Goal: Task Accomplishment & Management: Use online tool/utility

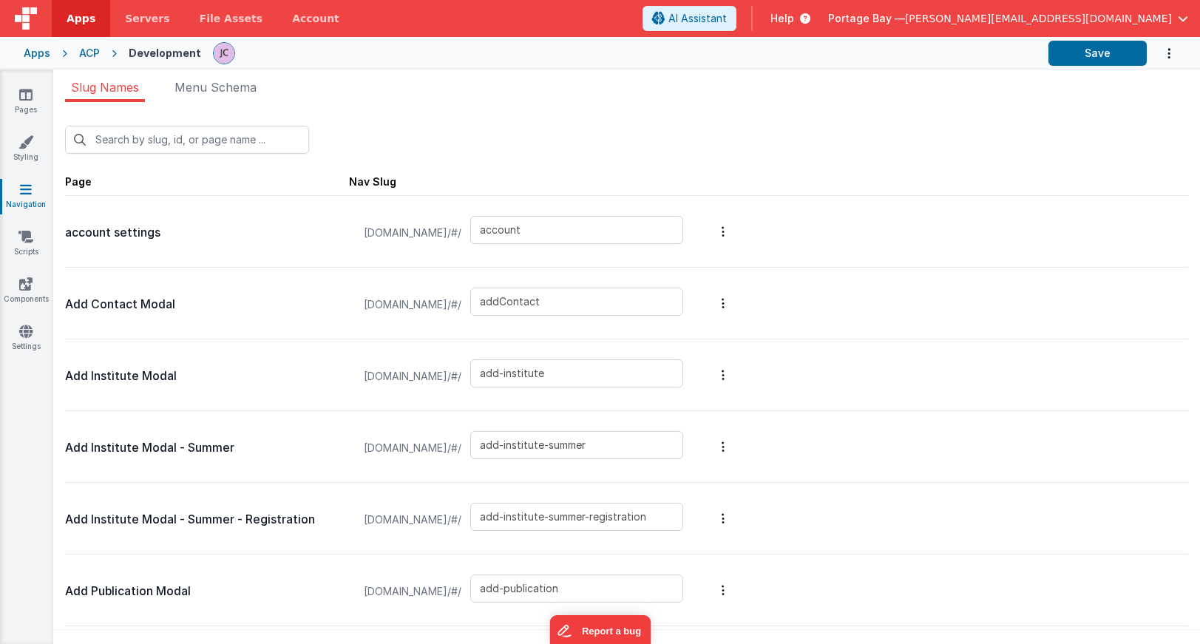
scroll to position [5126, 0]
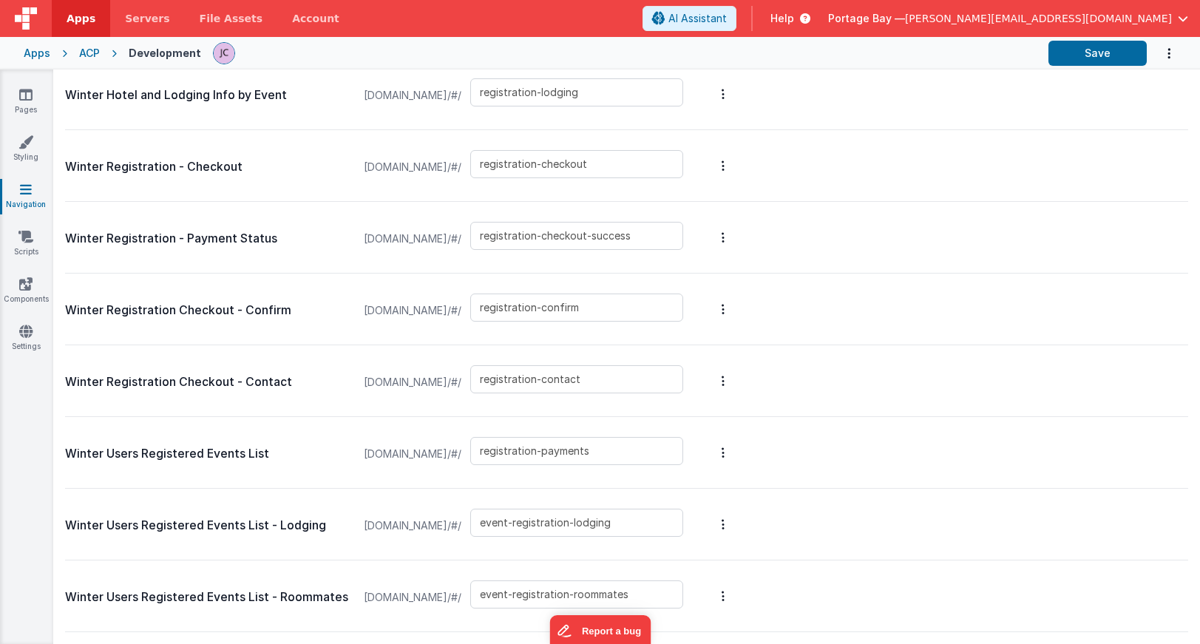
click at [78, 20] on span "Apps" at bounding box center [81, 18] width 29 height 15
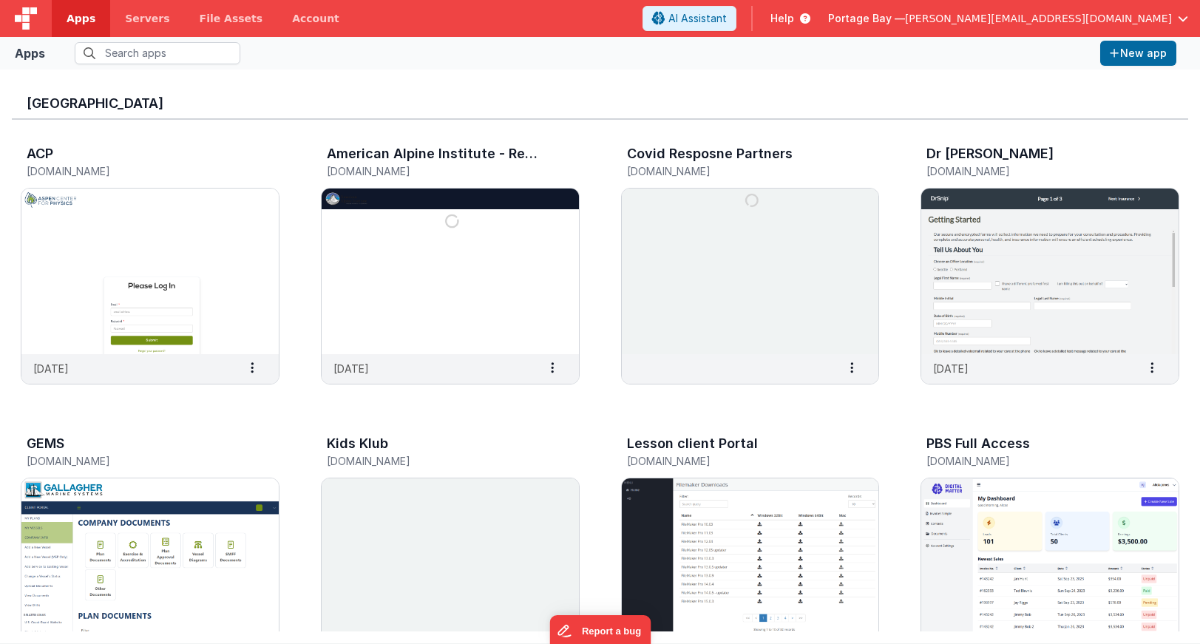
click at [905, 15] on span "Portage Bay —" at bounding box center [866, 18] width 77 height 15
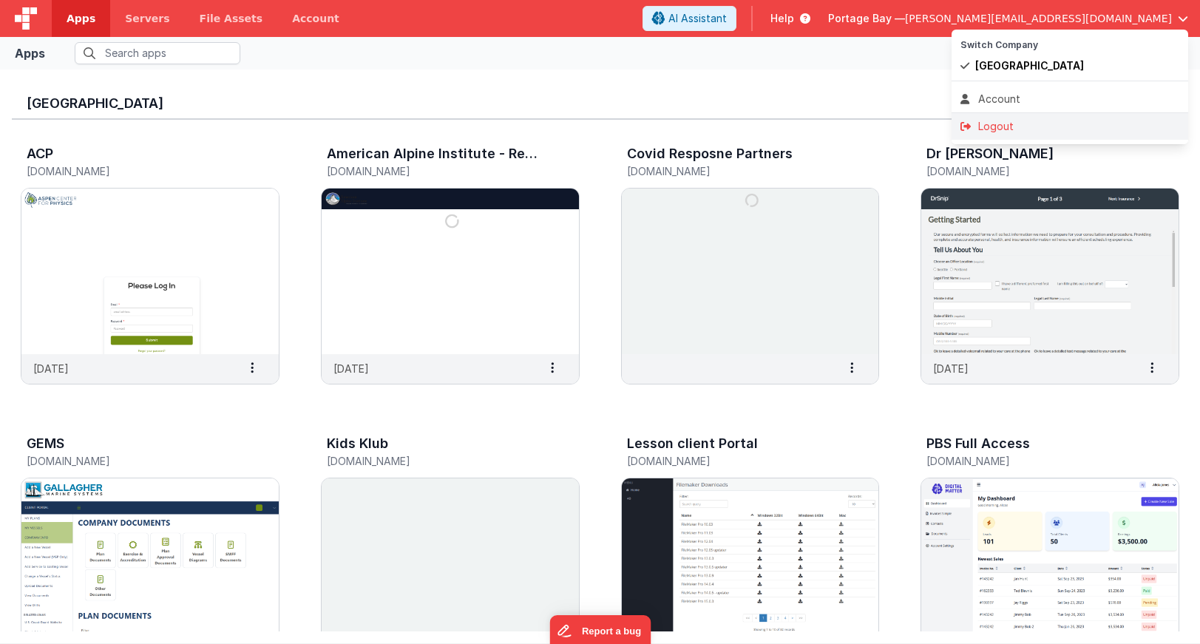
click at [986, 123] on div "Logout" at bounding box center [1069, 126] width 219 height 15
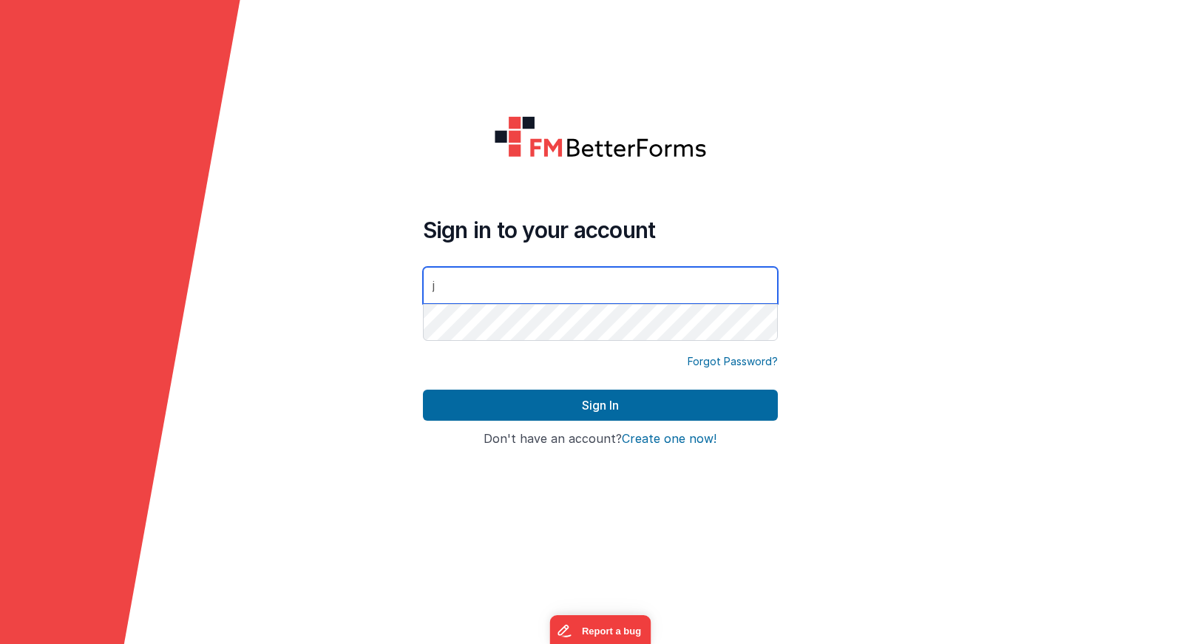
type input "[PERSON_NAME][EMAIL_ADDRESS][DOMAIN_NAME]"
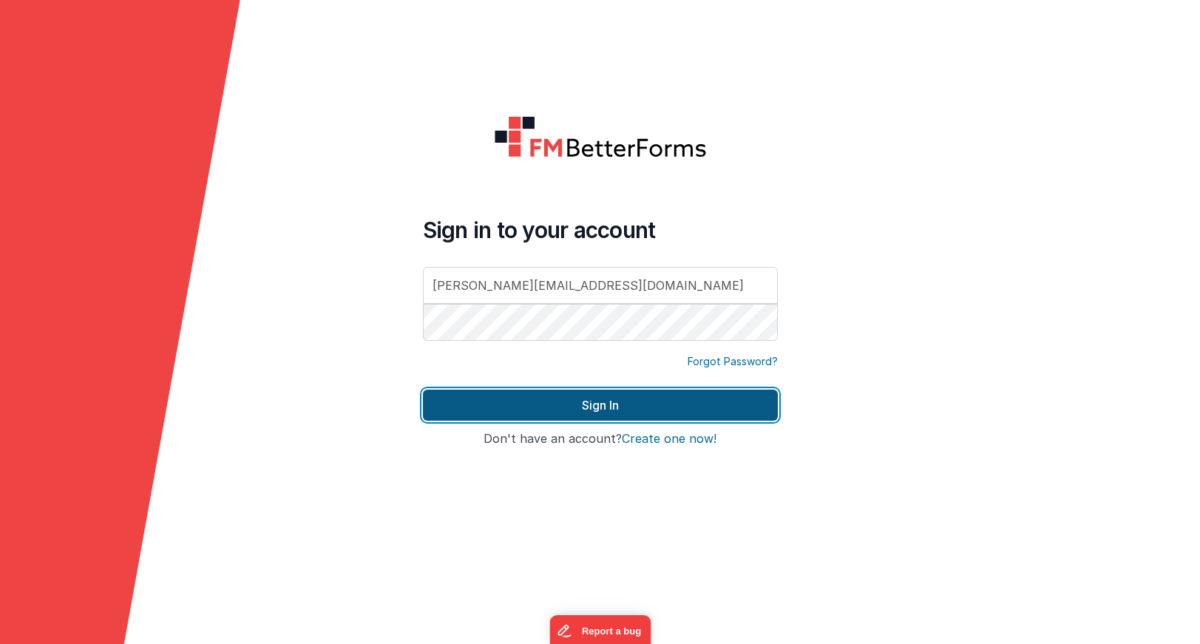
click at [580, 409] on button "Sign In" at bounding box center [600, 405] width 355 height 31
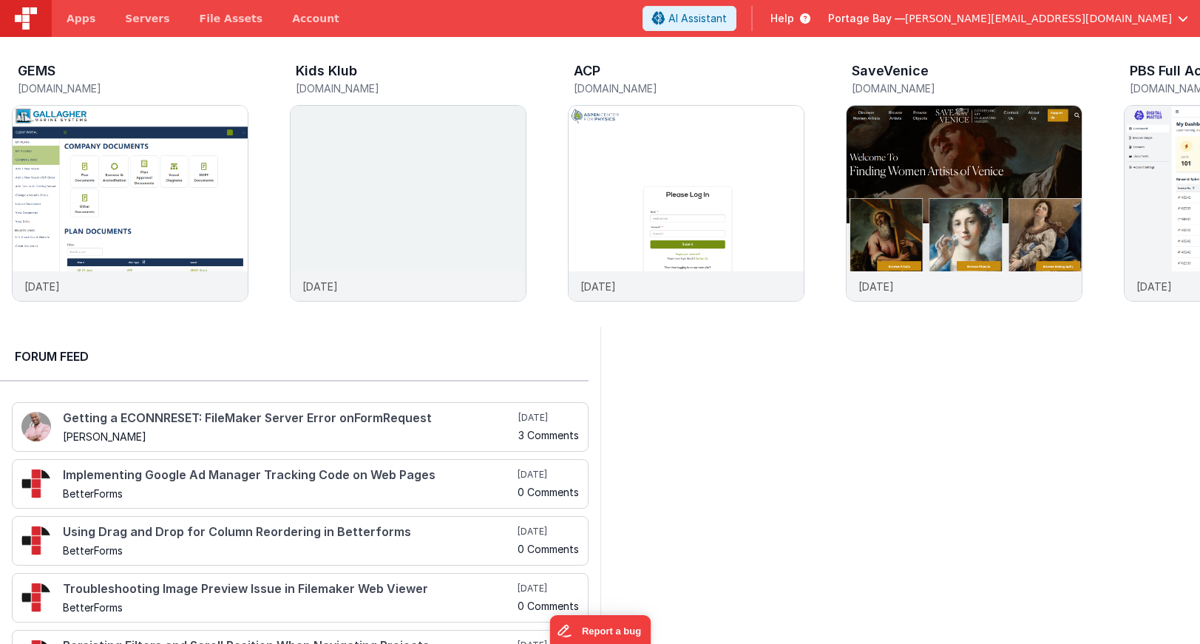
click at [794, 18] on span "Help" at bounding box center [782, 18] width 24 height 15
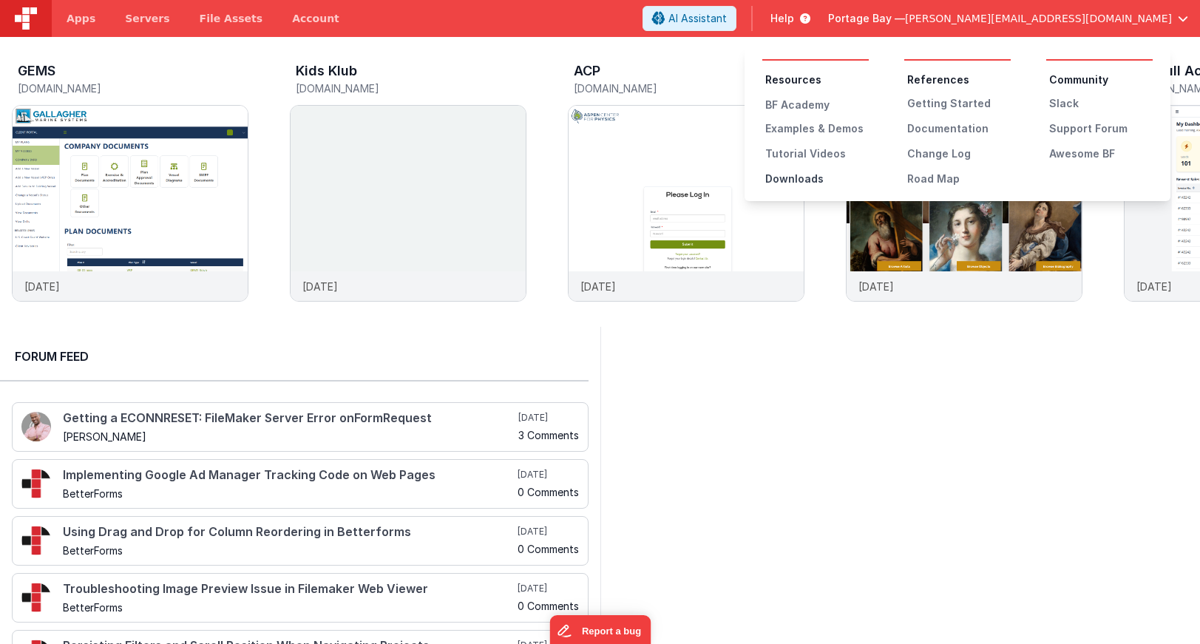
click at [801, 176] on div "Downloads" at bounding box center [816, 178] width 103 height 15
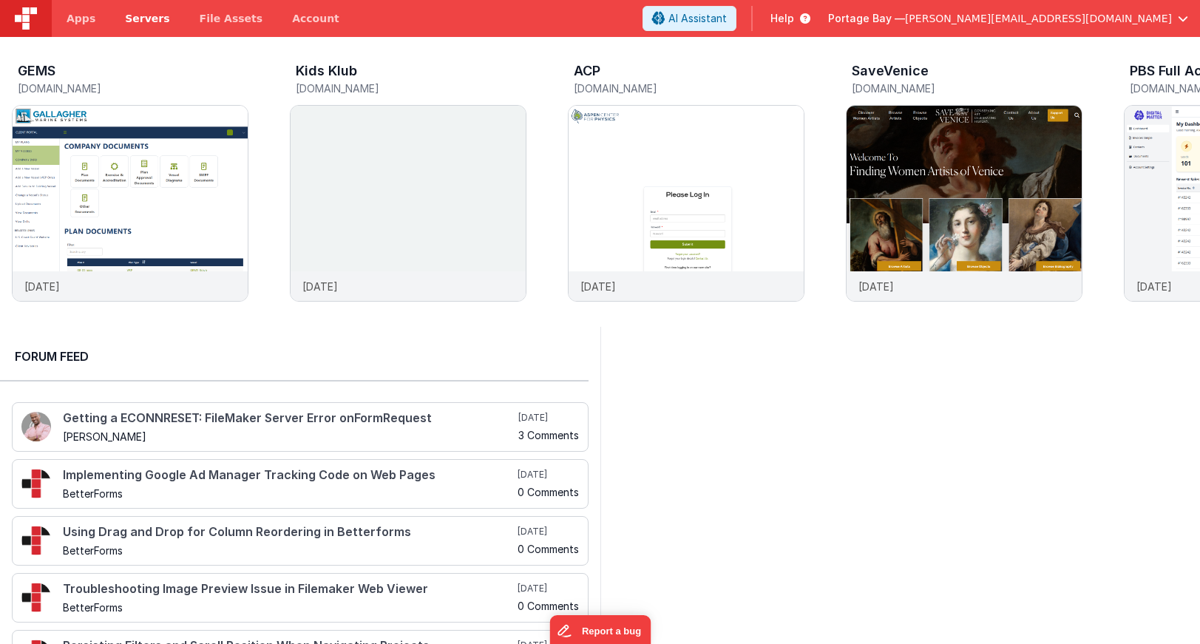
click at [147, 19] on span "Servers" at bounding box center [147, 18] width 44 height 15
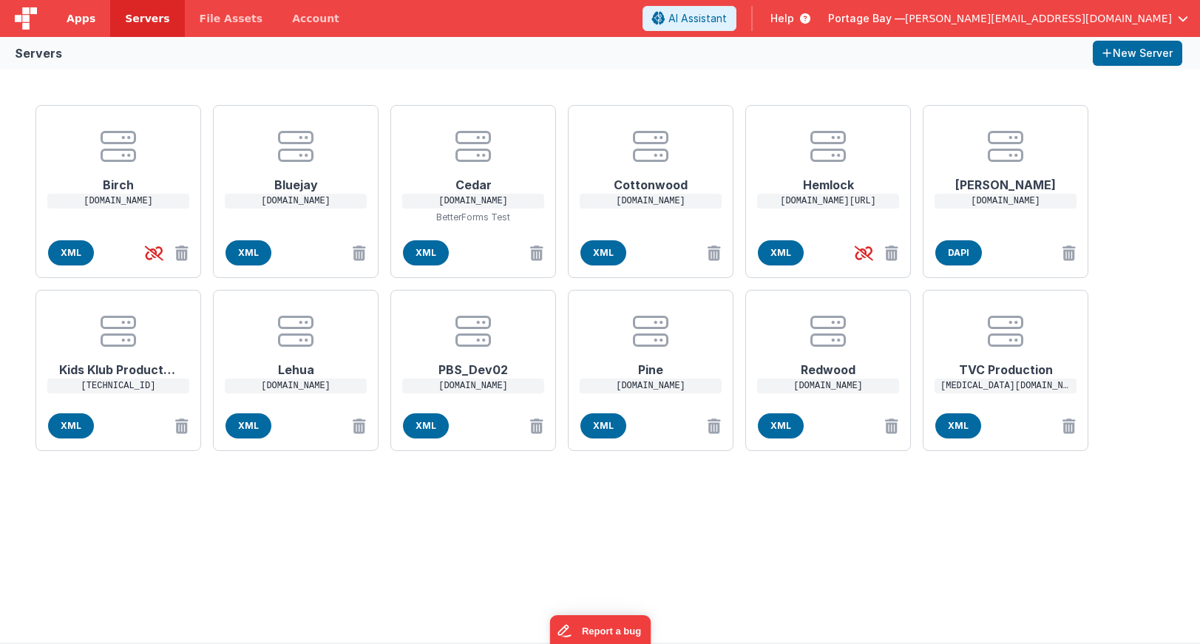
click at [88, 21] on span "Apps" at bounding box center [81, 18] width 29 height 15
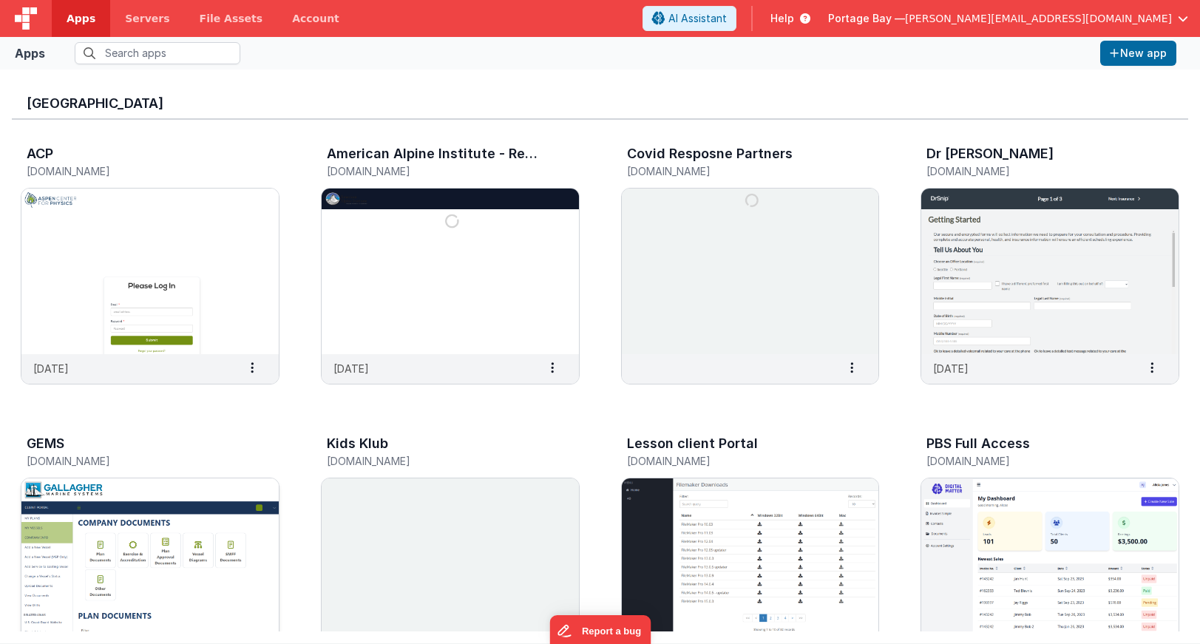
click at [219, 557] on img at bounding box center [149, 561] width 257 height 166
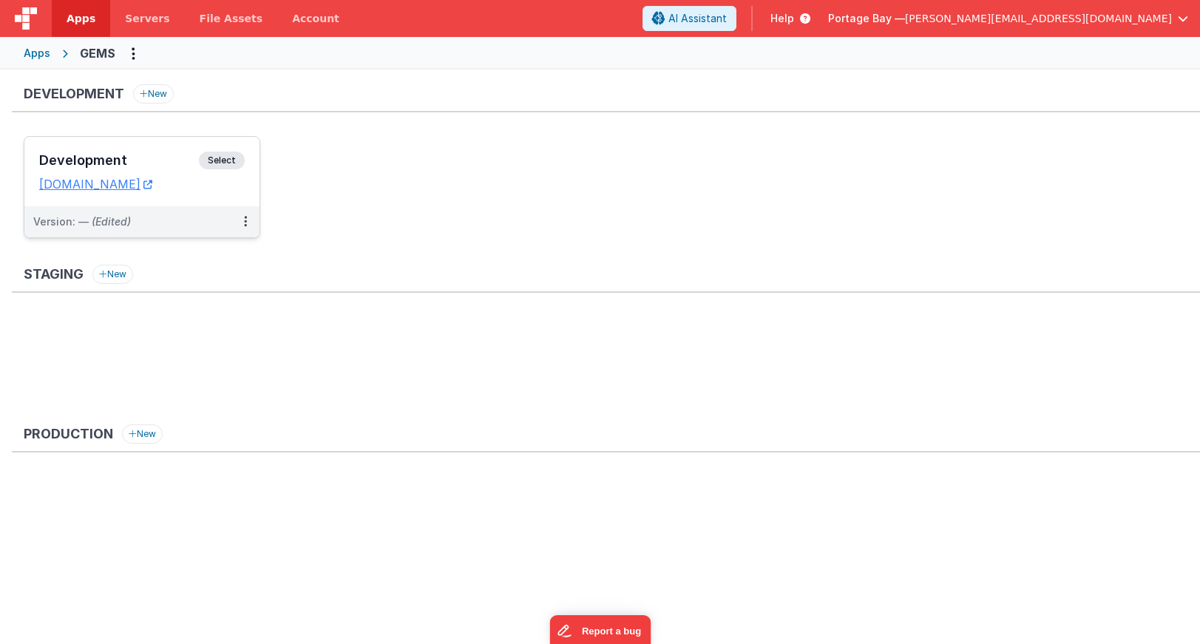
click at [226, 158] on span "Select" at bounding box center [222, 161] width 46 height 18
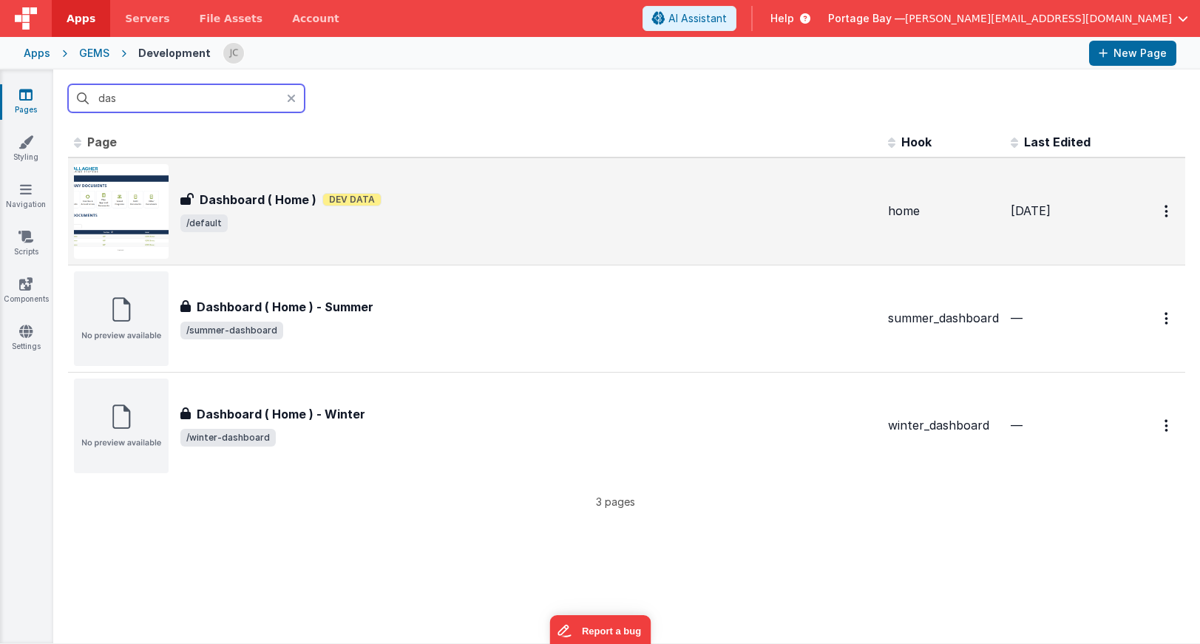
type input "das"
click at [503, 225] on span "/default" at bounding box center [528, 223] width 696 height 18
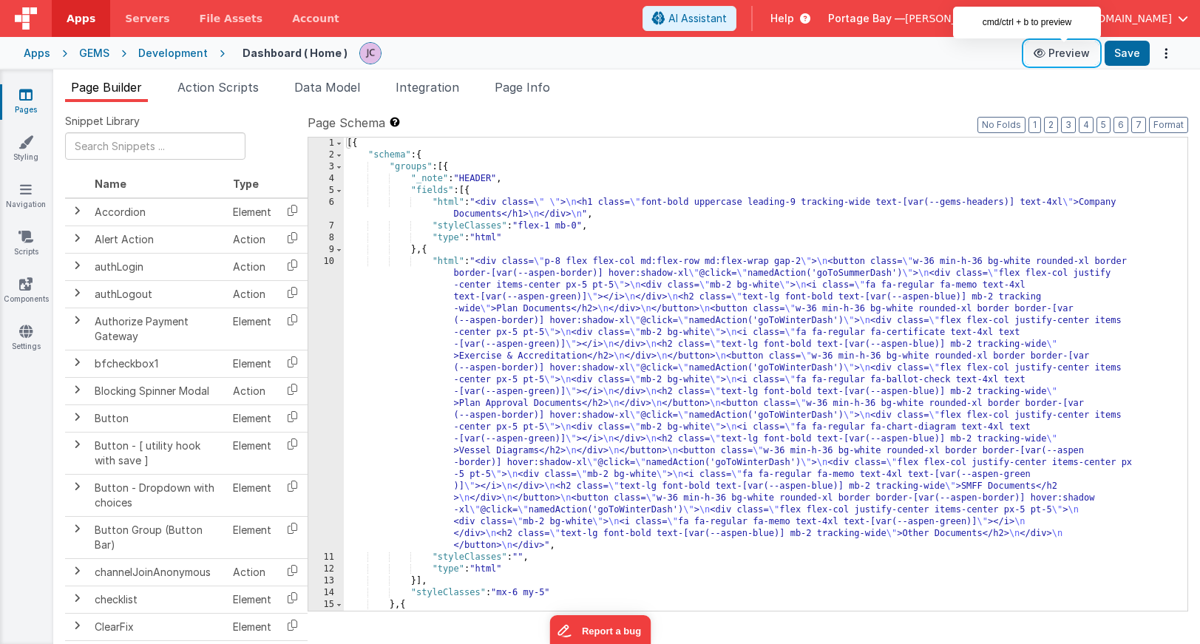
click at [1068, 56] on button "Preview" at bounding box center [1062, 53] width 74 height 24
click at [21, 197] on link "Navigation" at bounding box center [25, 197] width 53 height 30
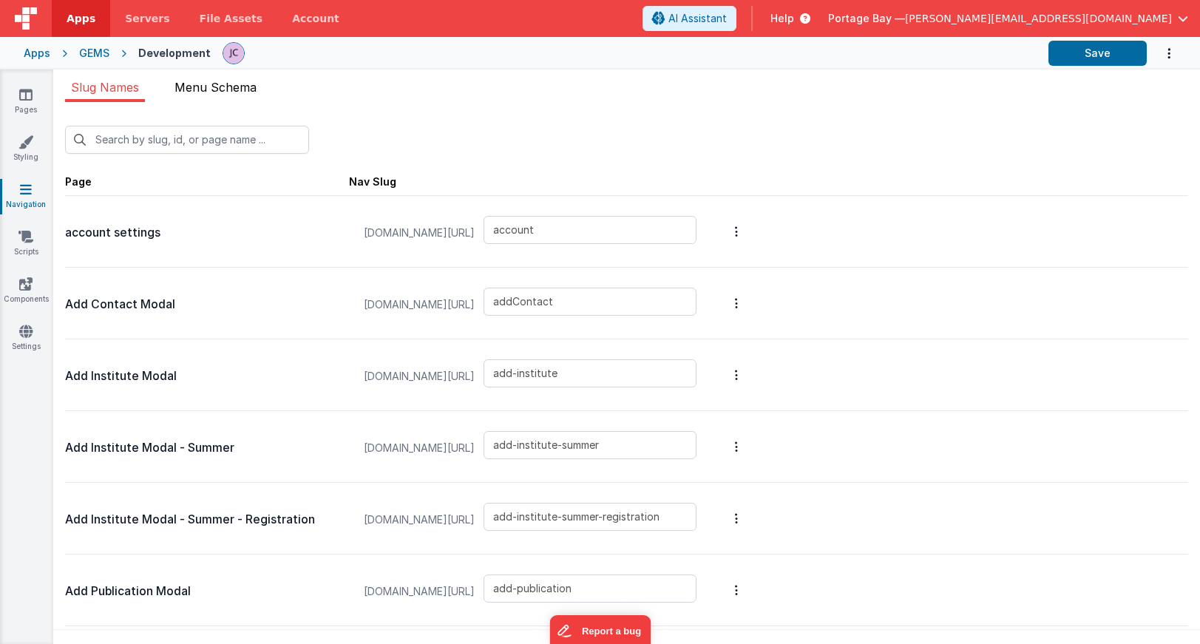
click at [225, 87] on span "Menu Schema" at bounding box center [215, 87] width 82 height 15
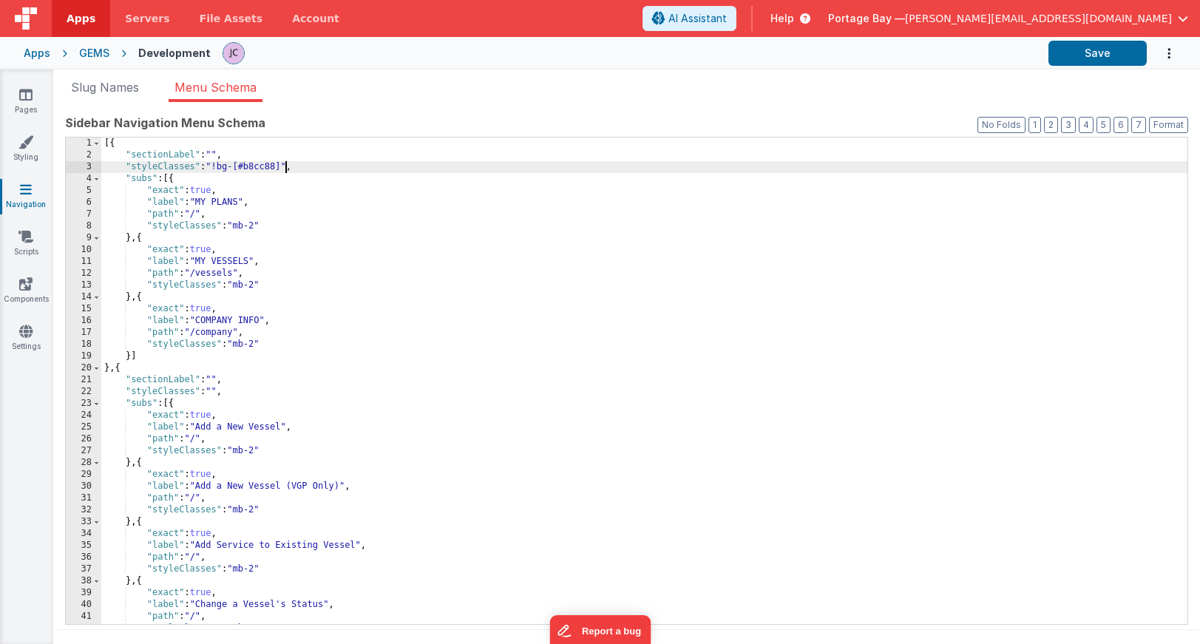
click at [286, 167] on div "[{ "sectionLabel" : "" , "styleClasses" : "!bg-[#b8cc88]" , "subs" : [{ "exact"…" at bounding box center [644, 392] width 1086 height 510
click at [1098, 57] on button "Save" at bounding box center [1097, 53] width 98 height 25
click at [262, 165] on div "[{ "sectionLabel" : "" , "styleClasses" : "!bg-[#b8cc88] opacity-20" , "subs" :…" at bounding box center [644, 392] width 1086 height 510
drag, startPoint x: 279, startPoint y: 166, endPoint x: 250, endPoint y: 166, distance: 28.8
click at [250, 166] on div "[{ "sectionLabel" : "" , "styleClasses" : "!bg-[#b8cc88] opacity-20" , "subs" :…" at bounding box center [644, 392] width 1086 height 510
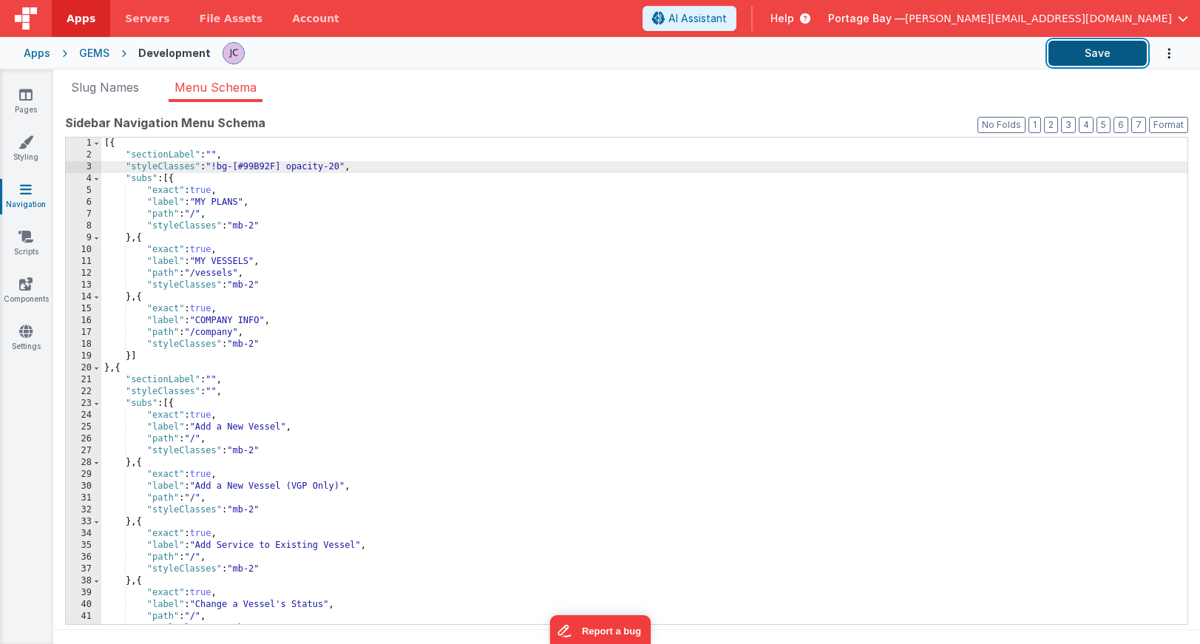
click at [1081, 60] on button "Save" at bounding box center [1097, 53] width 98 height 25
click at [285, 163] on div "[{ "sectionLabel" : "" , "styleClasses" : "!bg-[#99B92F] opacity-20" , "subs" :…" at bounding box center [644, 392] width 1086 height 510
drag, startPoint x: 334, startPoint y: 166, endPoint x: 285, endPoint y: 165, distance: 49.5
click at [285, 165] on div "[{ "sectionLabel" : "" , "styleClasses" : "!bg-[#99B92F] opacity-20" , "subs" :…" at bounding box center [644, 392] width 1086 height 510
click at [1090, 52] on button "Save" at bounding box center [1097, 53] width 98 height 25
